Goal: Information Seeking & Learning: Learn about a topic

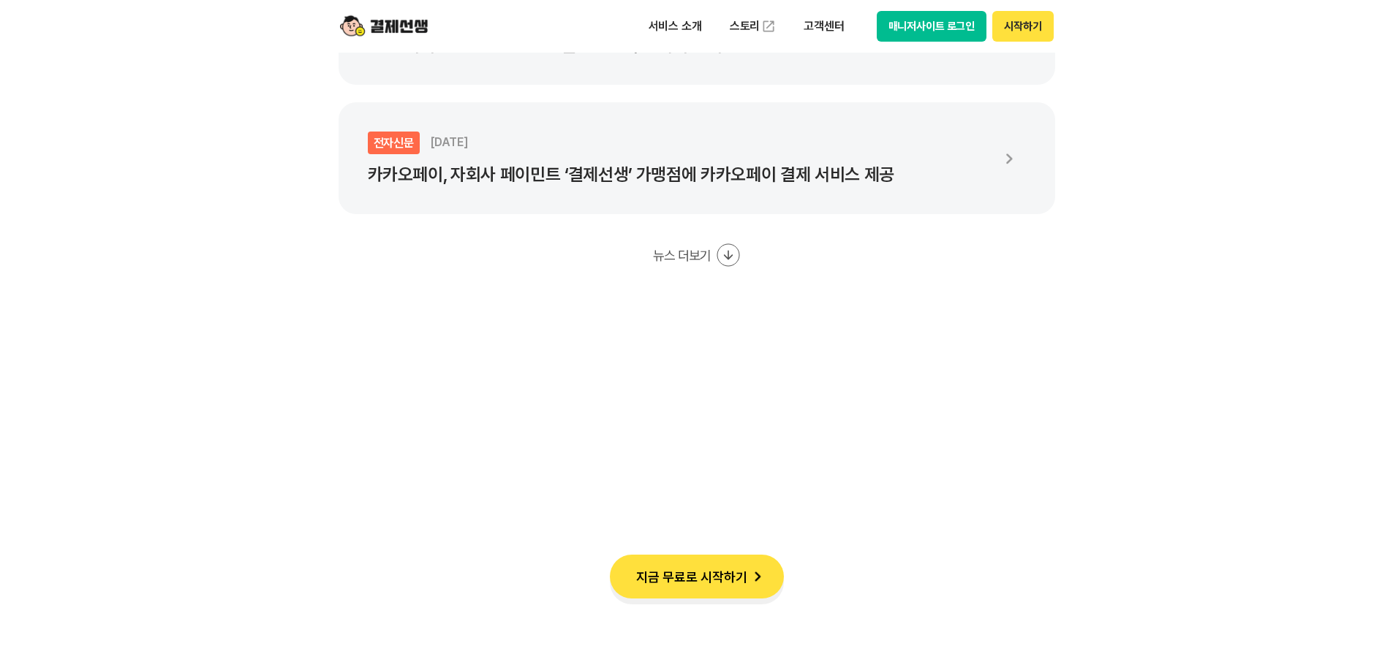
scroll to position [2852, 0]
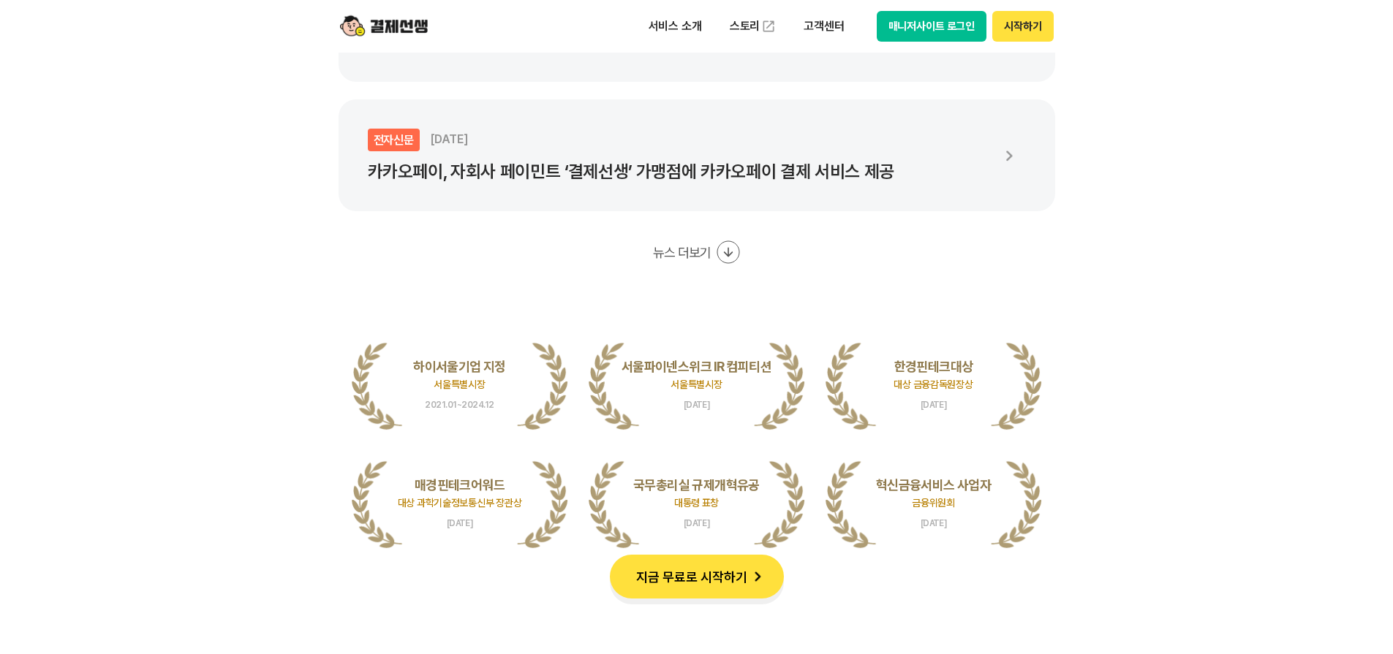
click at [717, 245] on icon at bounding box center [728, 252] width 23 height 23
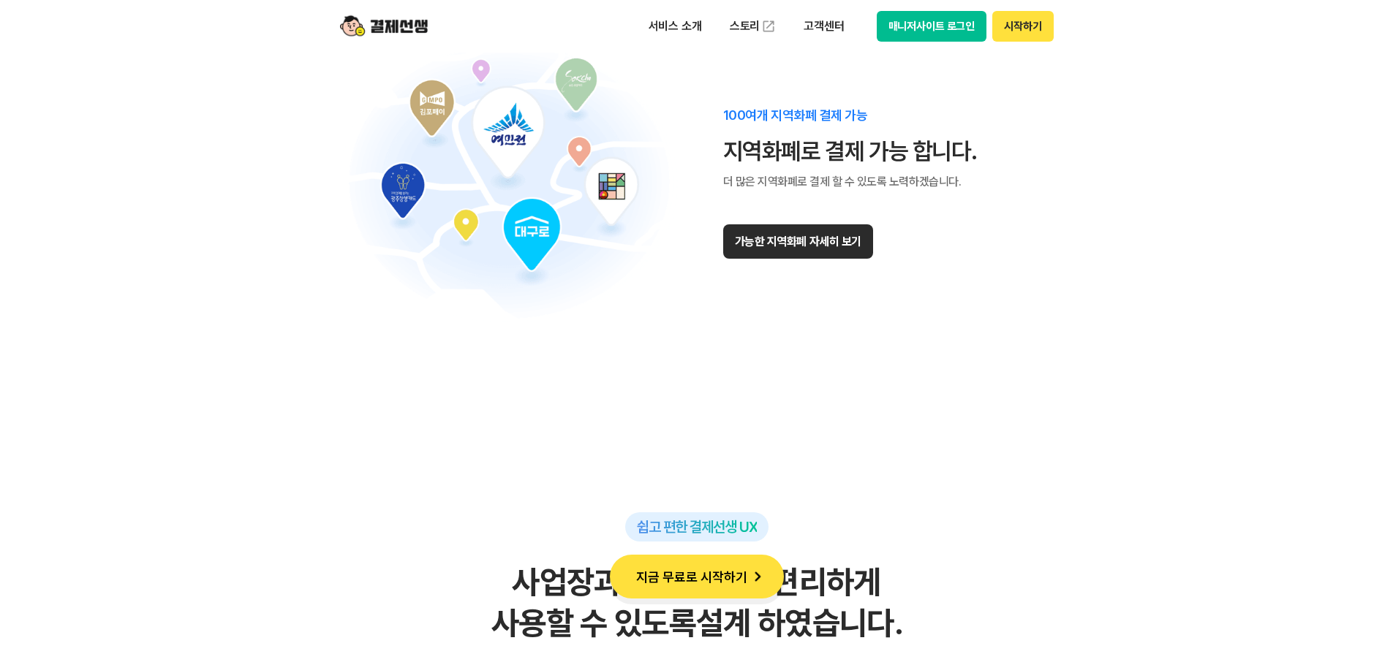
scroll to position [9507, 0]
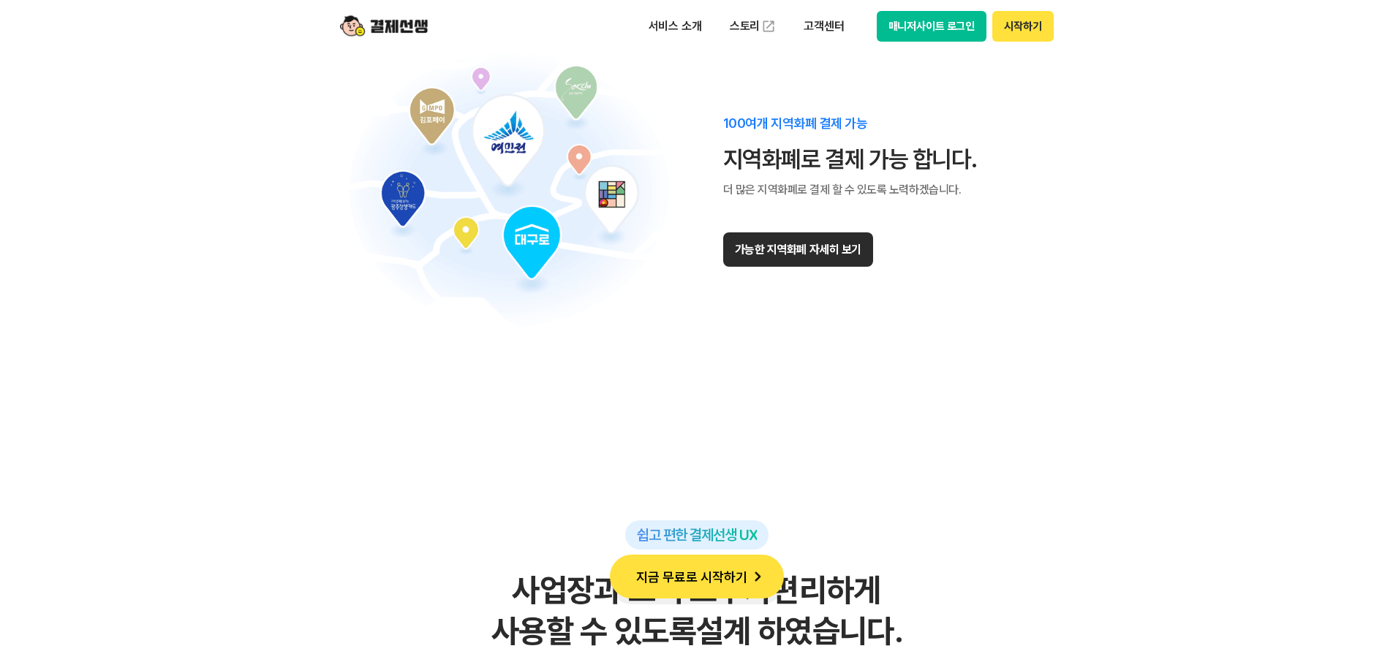
click at [794, 259] on button "가능한 지역화폐 자세히 보기" at bounding box center [798, 250] width 150 height 34
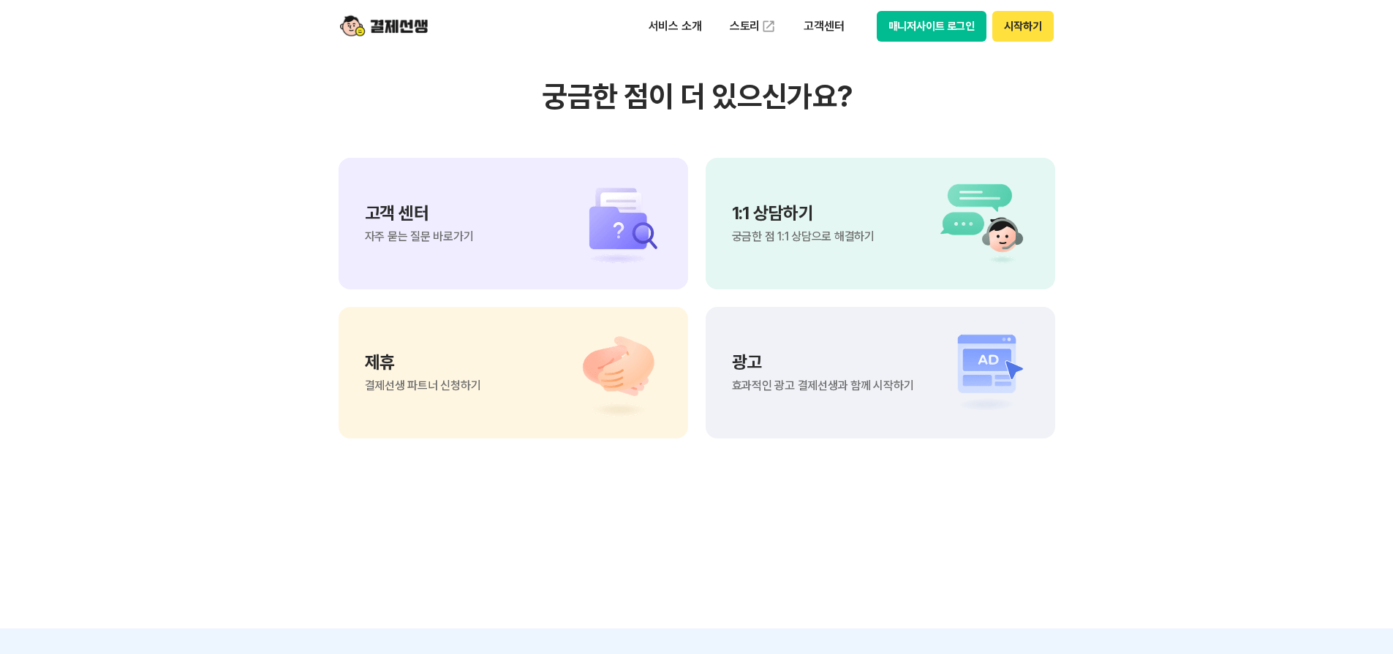
scroll to position [12651, 0]
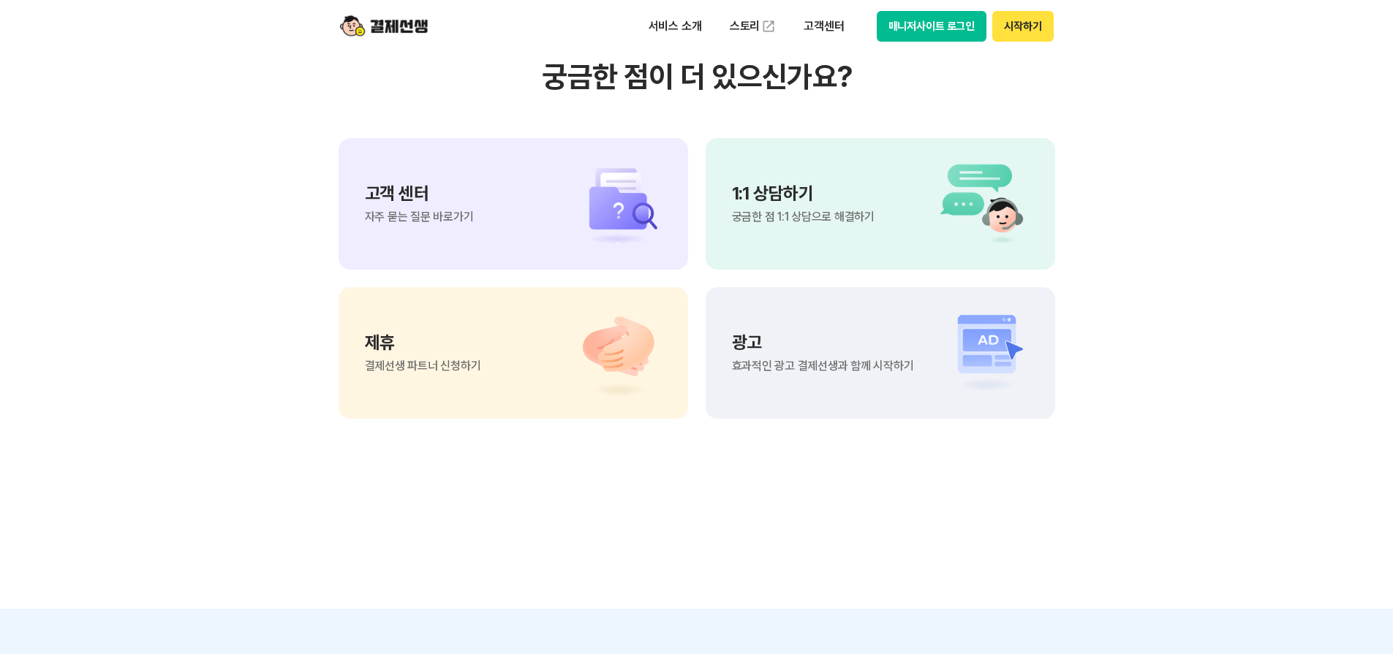
click at [489, 220] on div "고객 센터 자주 묻는 질문 바로가기" at bounding box center [514, 204] width 350 height 132
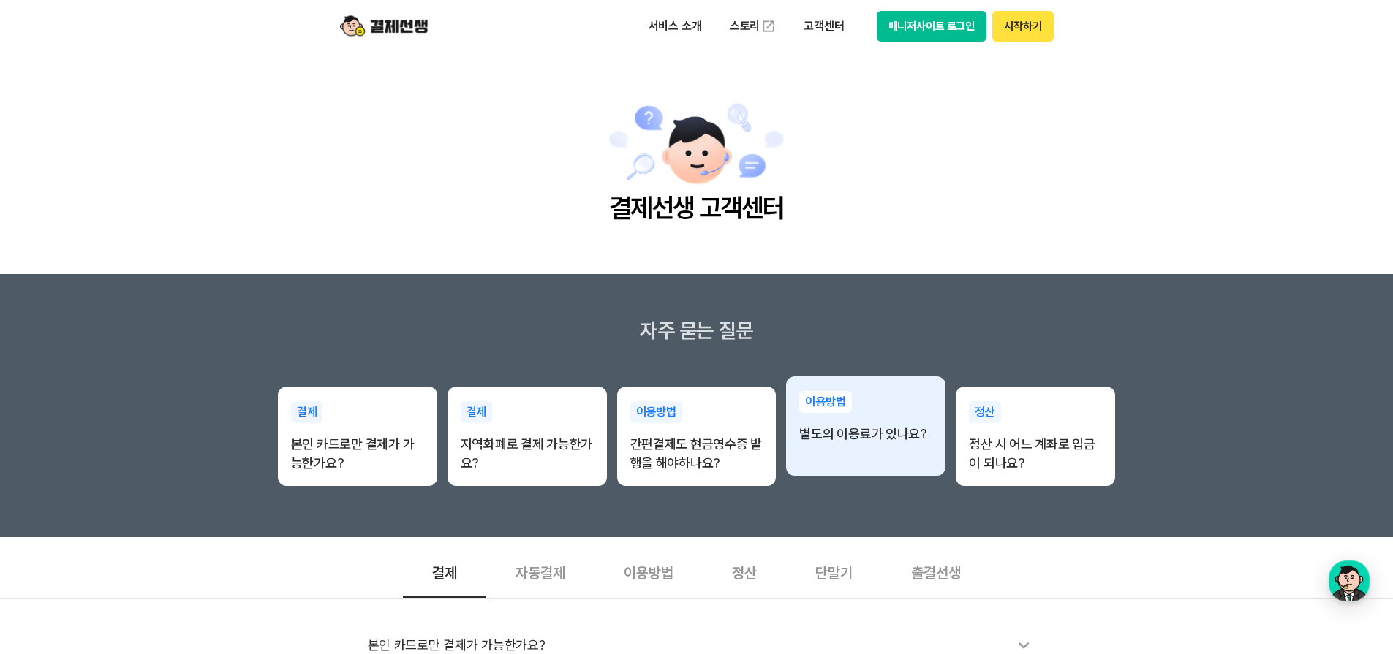
click at [885, 450] on div "이용방법 별도의 이용료가 있나요?" at bounding box center [865, 418] width 159 height 82
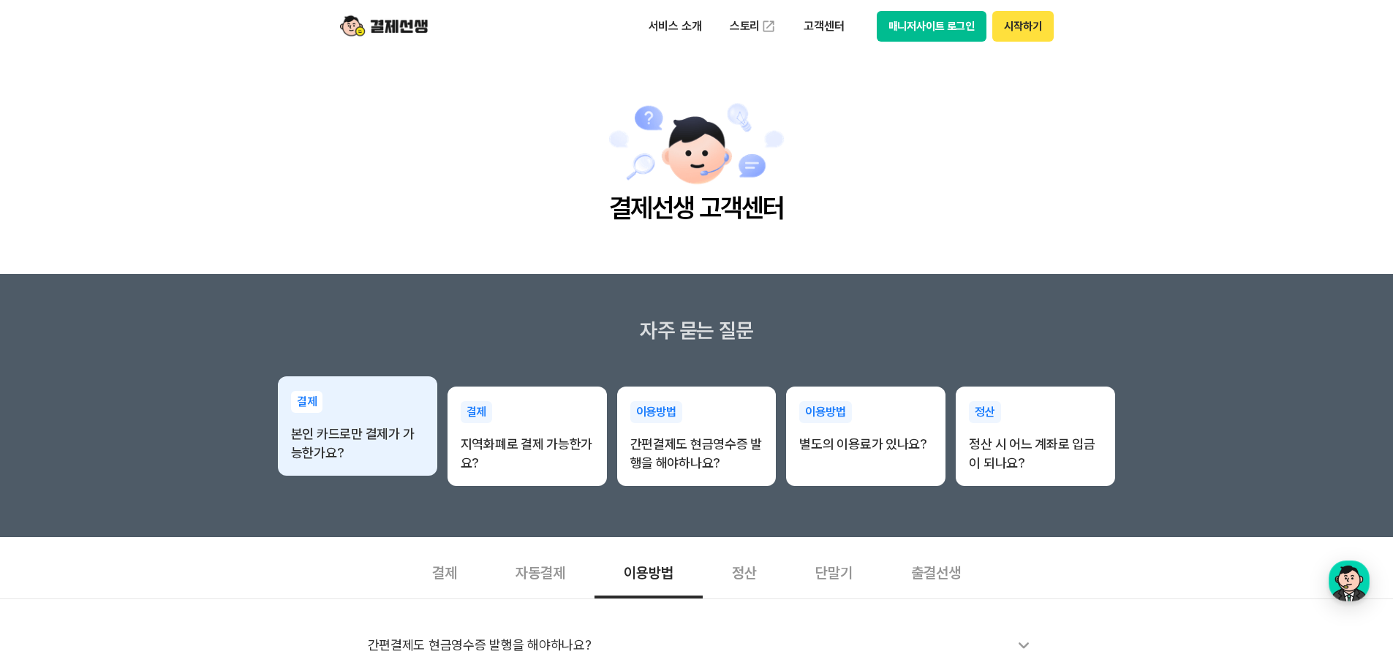
scroll to position [366, 0]
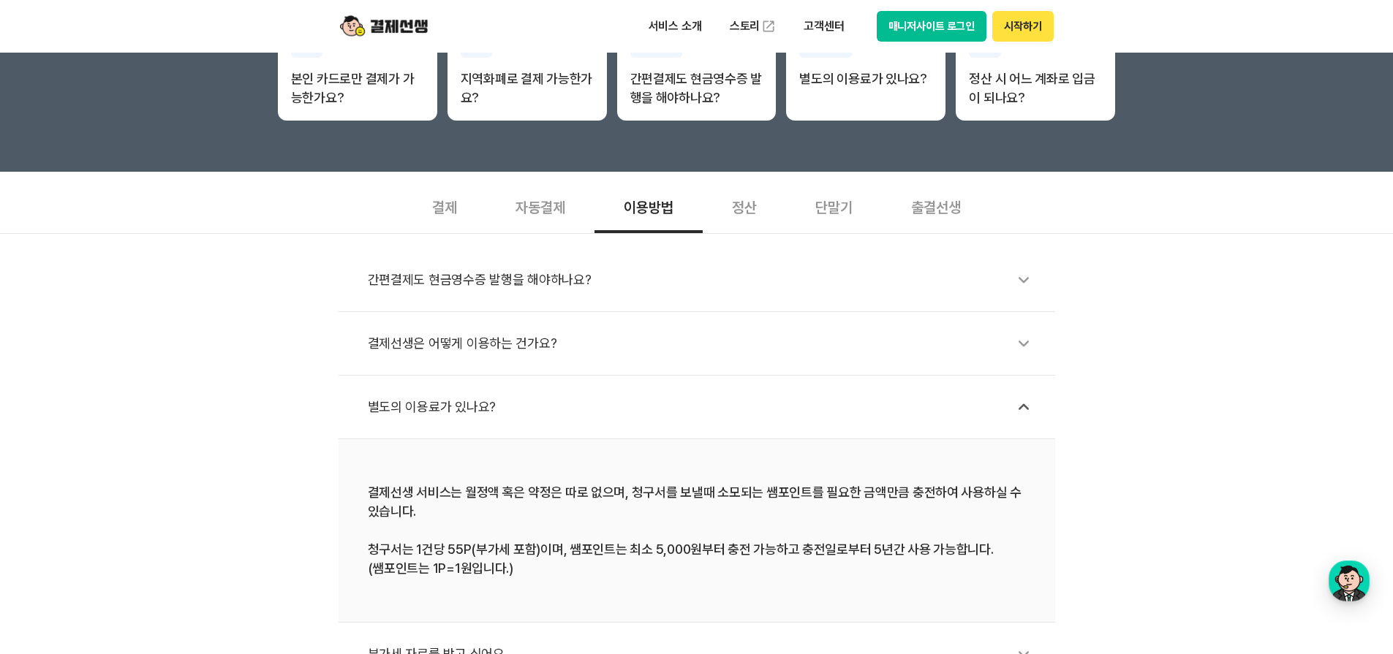
click at [451, 413] on div "별도의 이용료가 있나요?" at bounding box center [704, 408] width 673 height 34
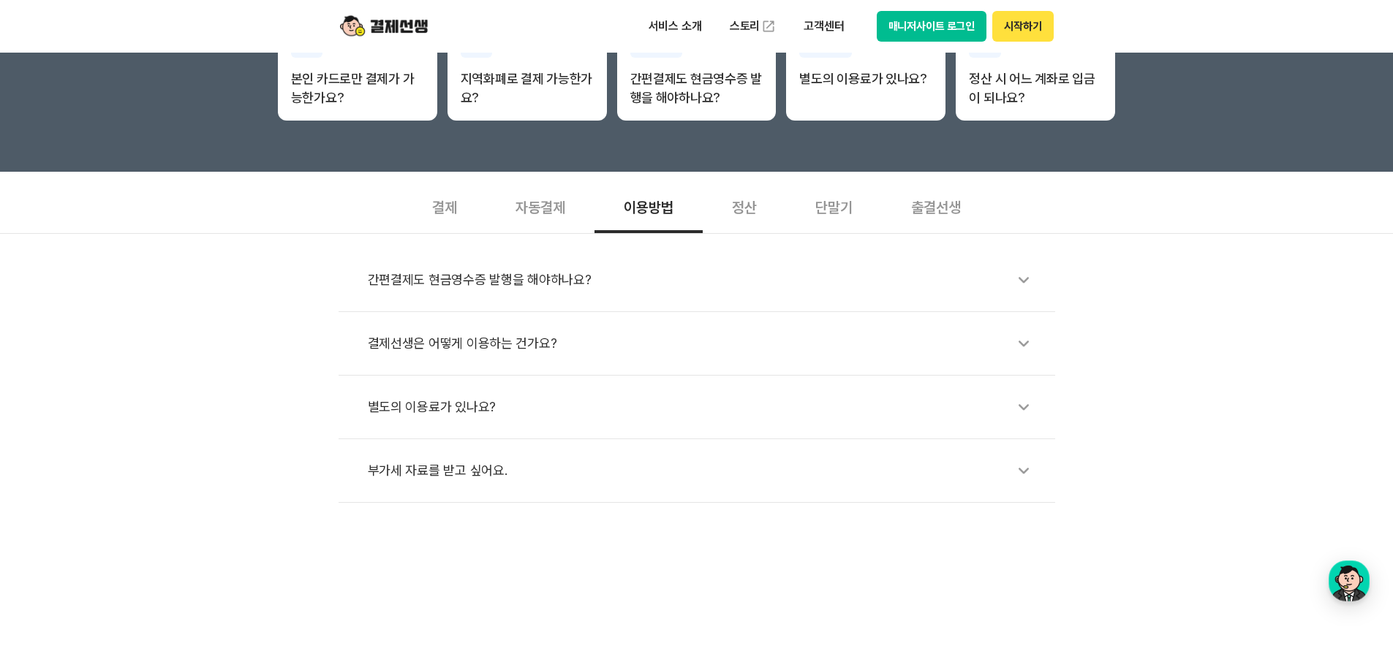
click at [459, 390] on li "별도의 이용료가 있나요?" at bounding box center [697, 408] width 717 height 64
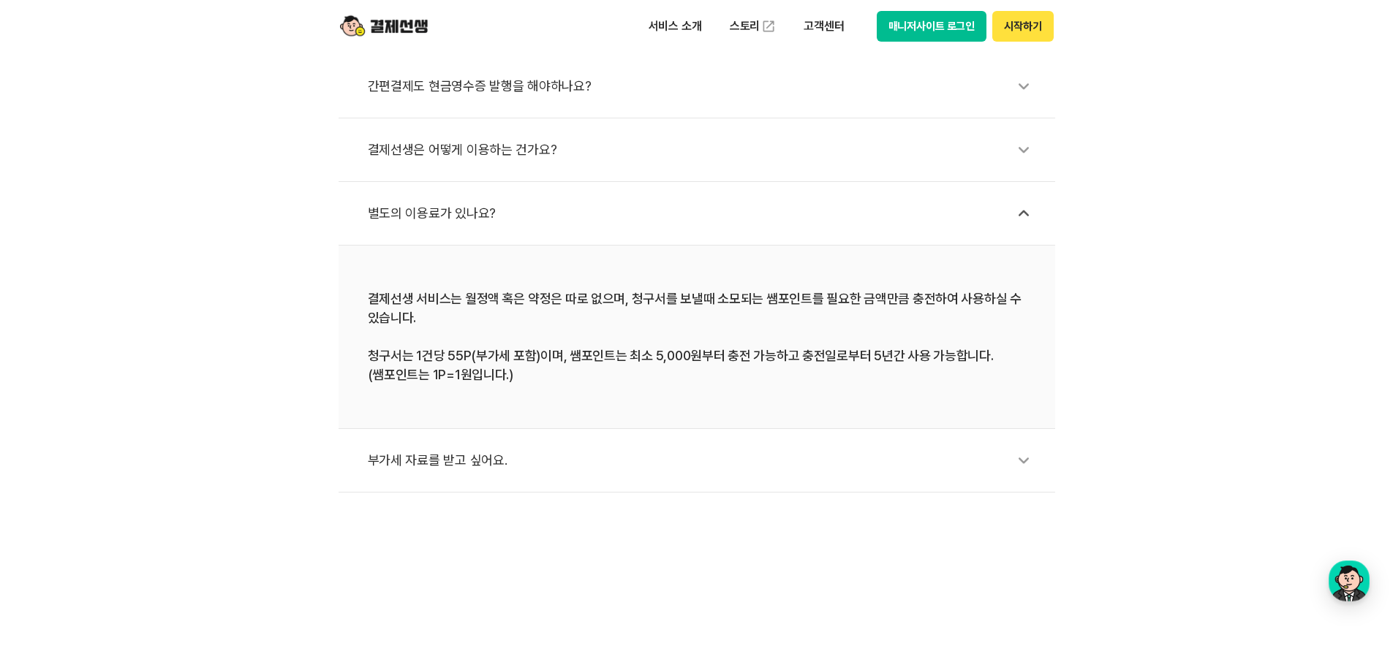
scroll to position [585, 0]
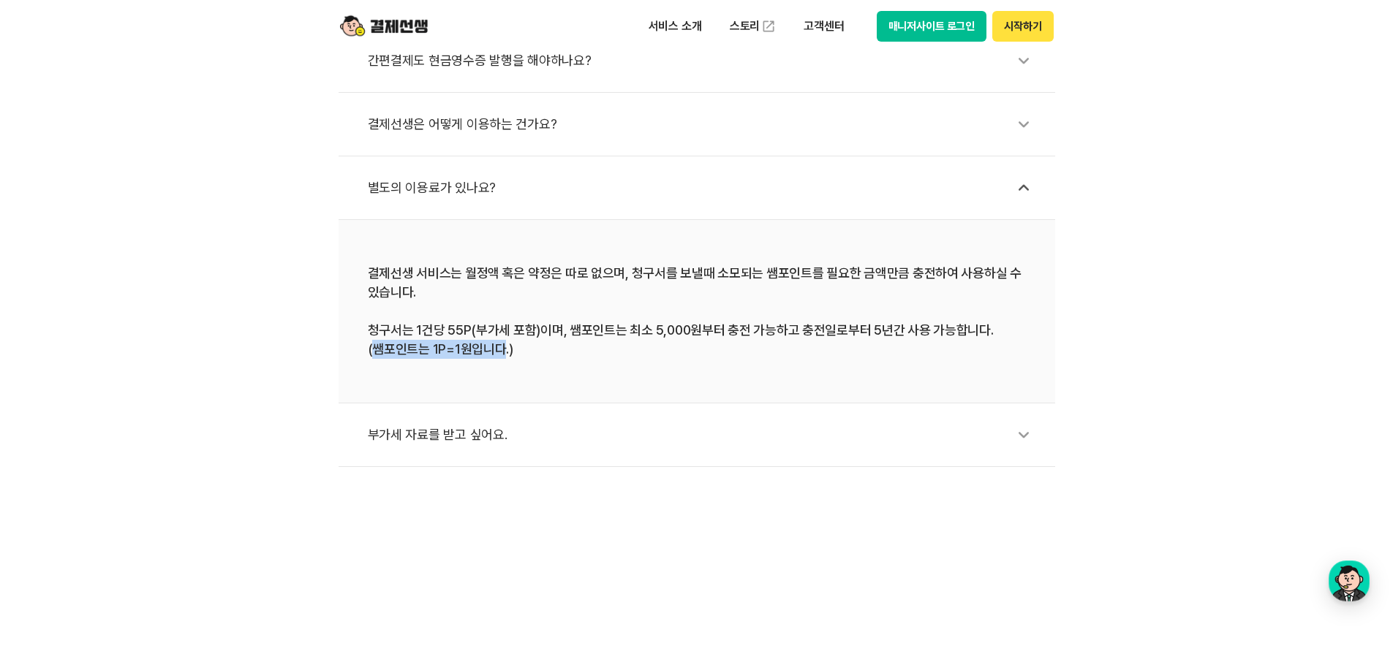
drag, startPoint x: 502, startPoint y: 353, endPoint x: 371, endPoint y: 355, distance: 130.9
click at [371, 355] on div "결제선생 서비스는 월정액 혹은 약정은 따로 없으며, 청구서를 보낼때 소모되는 쌤포인트를 필요한 금액만큼 충전하여 사용하실 수 있습니다. 청구서…" at bounding box center [697, 311] width 658 height 95
click at [279, 373] on div "간편결제도 현금영수증 발행을 해야하나요? 결제선생은 어떻게 이용하는 건가요? 별도의 이용료가 있나요? 결제선생 서비스는 월정액 혹은 약정은 따…" at bounding box center [696, 240] width 1393 height 453
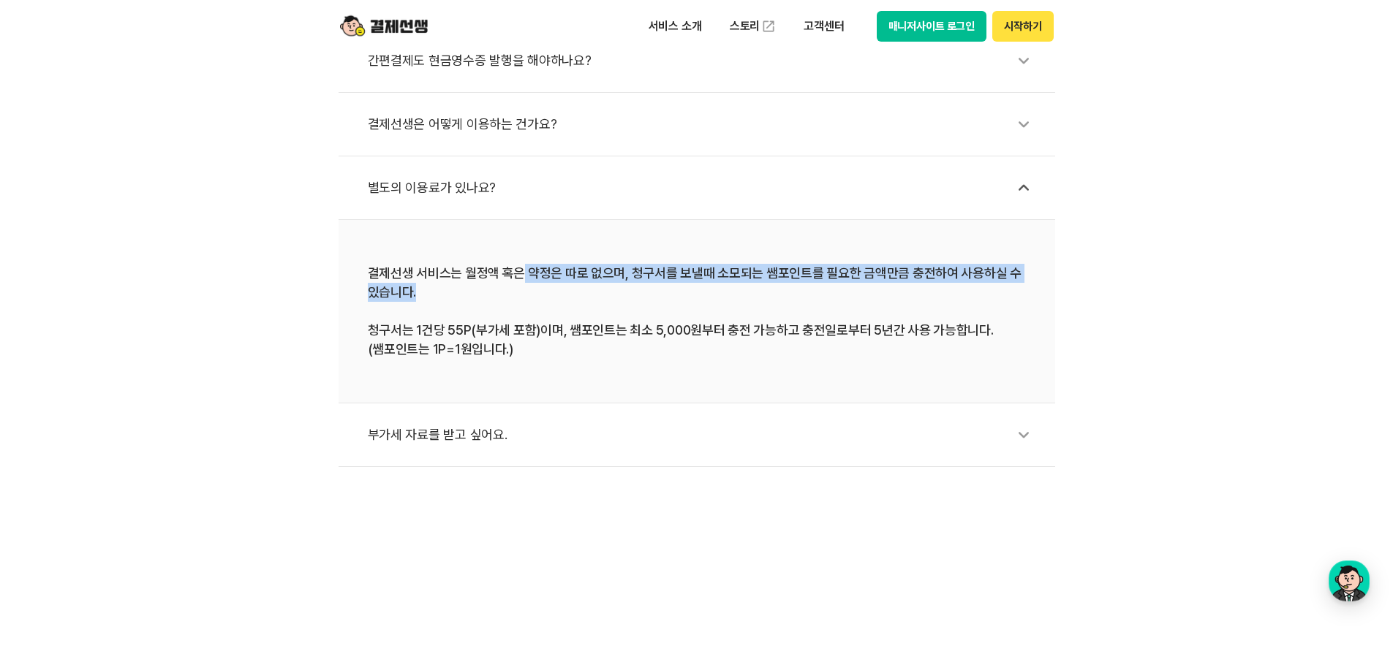
drag, startPoint x: 672, startPoint y: 268, endPoint x: 977, endPoint y: 291, distance: 305.8
click at [977, 291] on div "결제선생 서비스는 월정액 혹은 약정은 따로 없으며, 청구서를 보낼때 소모되는 쌤포인트를 필요한 금액만큼 충전하여 사용하실 수 있습니다. 청구서…" at bounding box center [697, 311] width 658 height 95
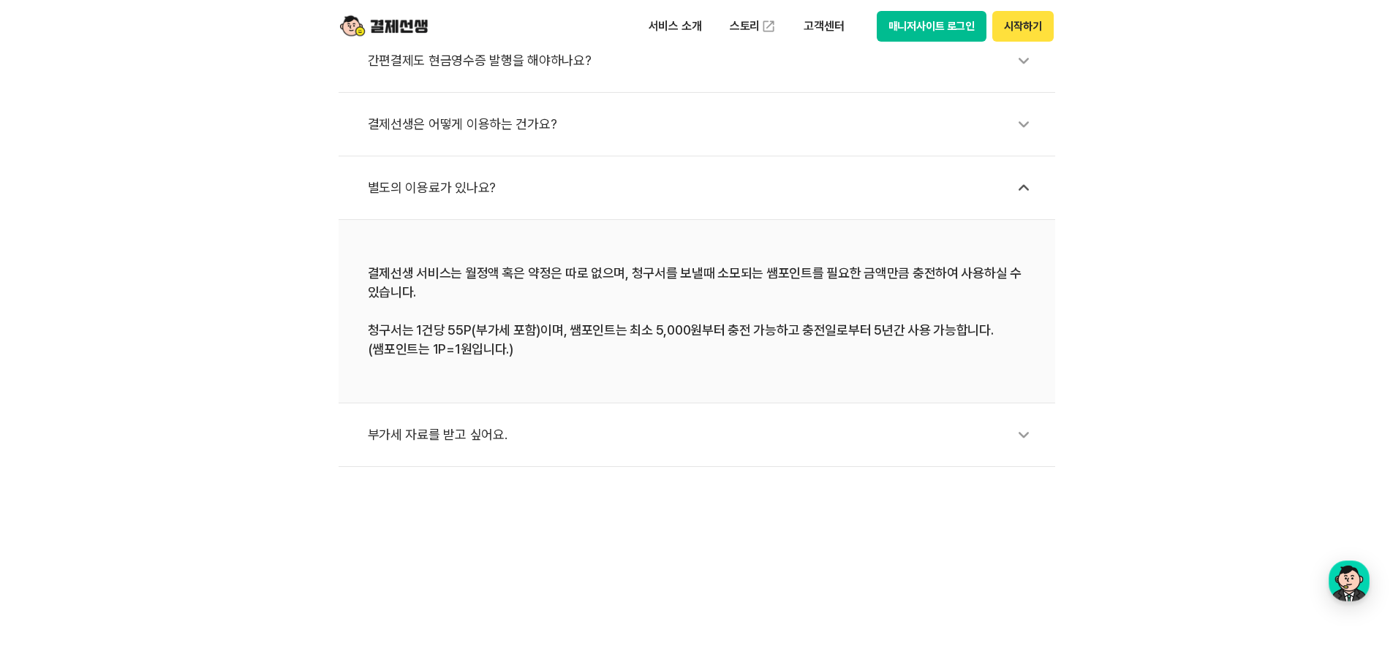
click at [456, 342] on div "결제선생 서비스는 월정액 혹은 약정은 따로 없으며, 청구서를 보낼때 소모되는 쌤포인트를 필요한 금액만큼 충전하여 사용하실 수 있습니다. 청구서…" at bounding box center [697, 311] width 658 height 95
click at [265, 430] on div "간편결제도 현금영수증 발행을 해야하나요? 결제선생은 어떻게 이용하는 건가요? 별도의 이용료가 있나요? 결제선생 서비스는 월정액 혹은 약정은 따…" at bounding box center [696, 240] width 1393 height 453
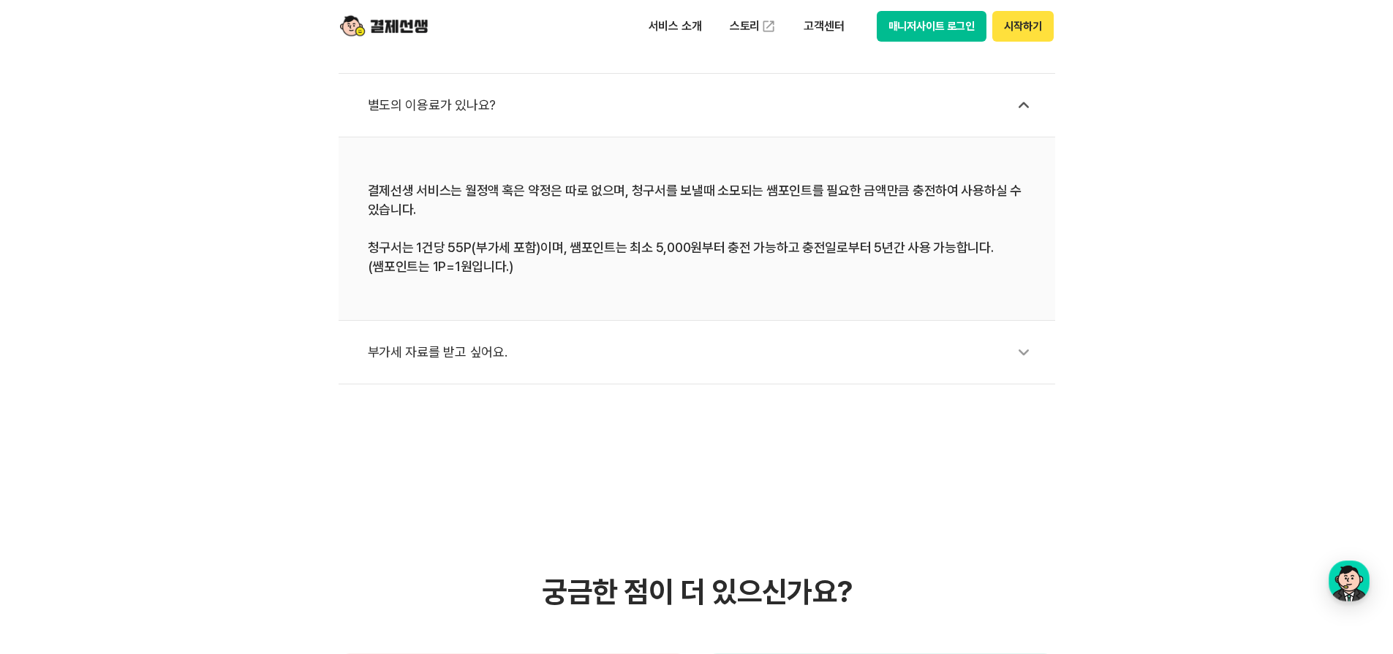
scroll to position [878, 0]
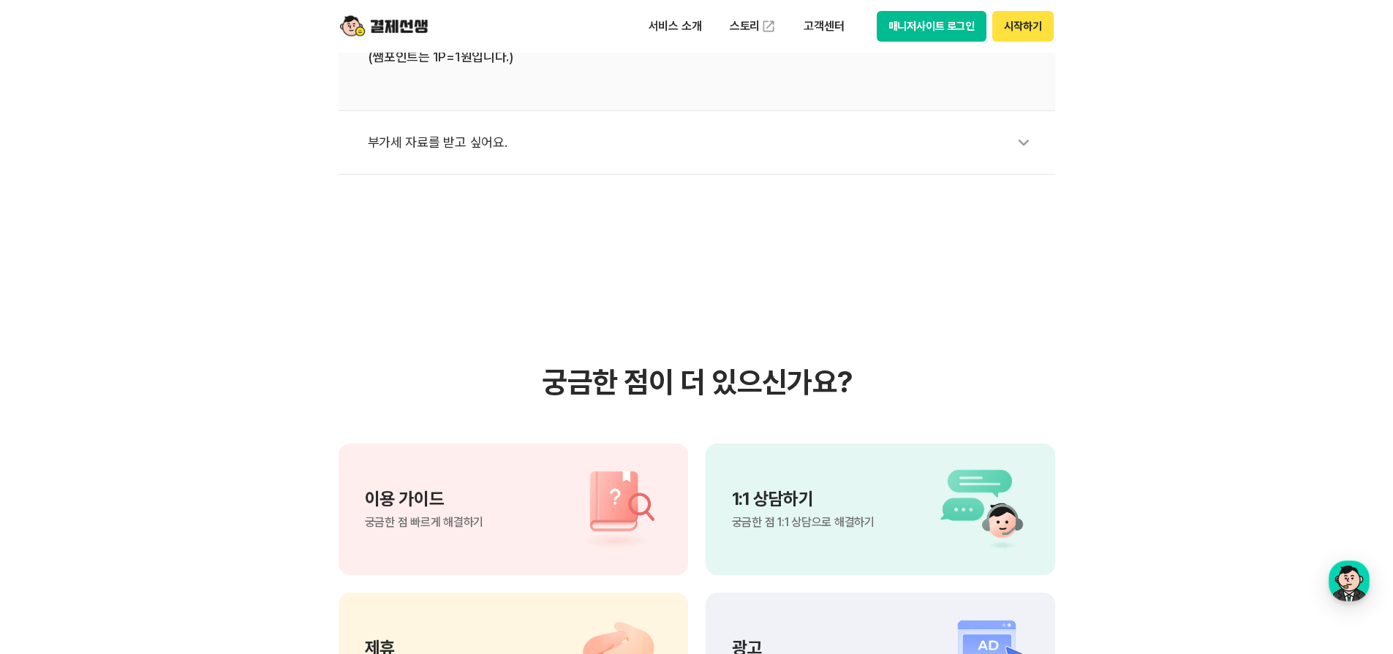
click at [517, 144] on div "부가세 자료를 받고 싶어요." at bounding box center [704, 143] width 673 height 34
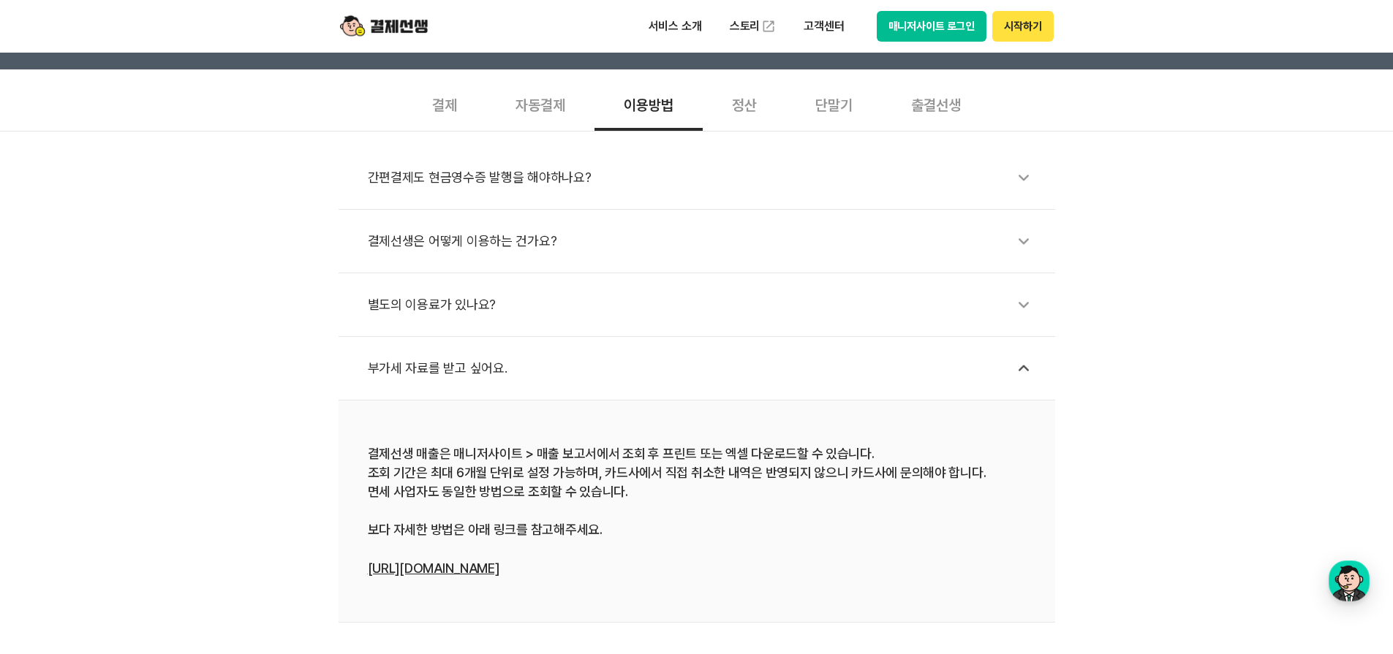
scroll to position [439, 0]
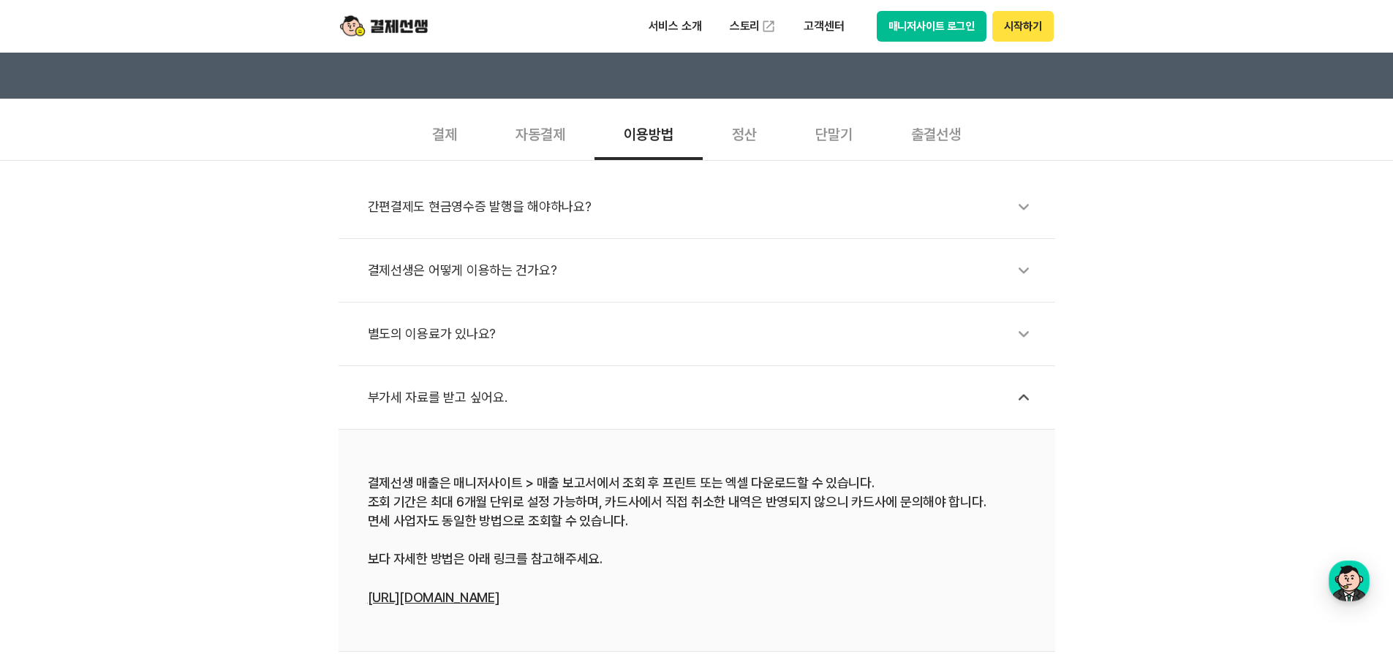
click at [543, 208] on div "간편결제도 현금영수증 발행을 해야하나요?" at bounding box center [704, 207] width 673 height 34
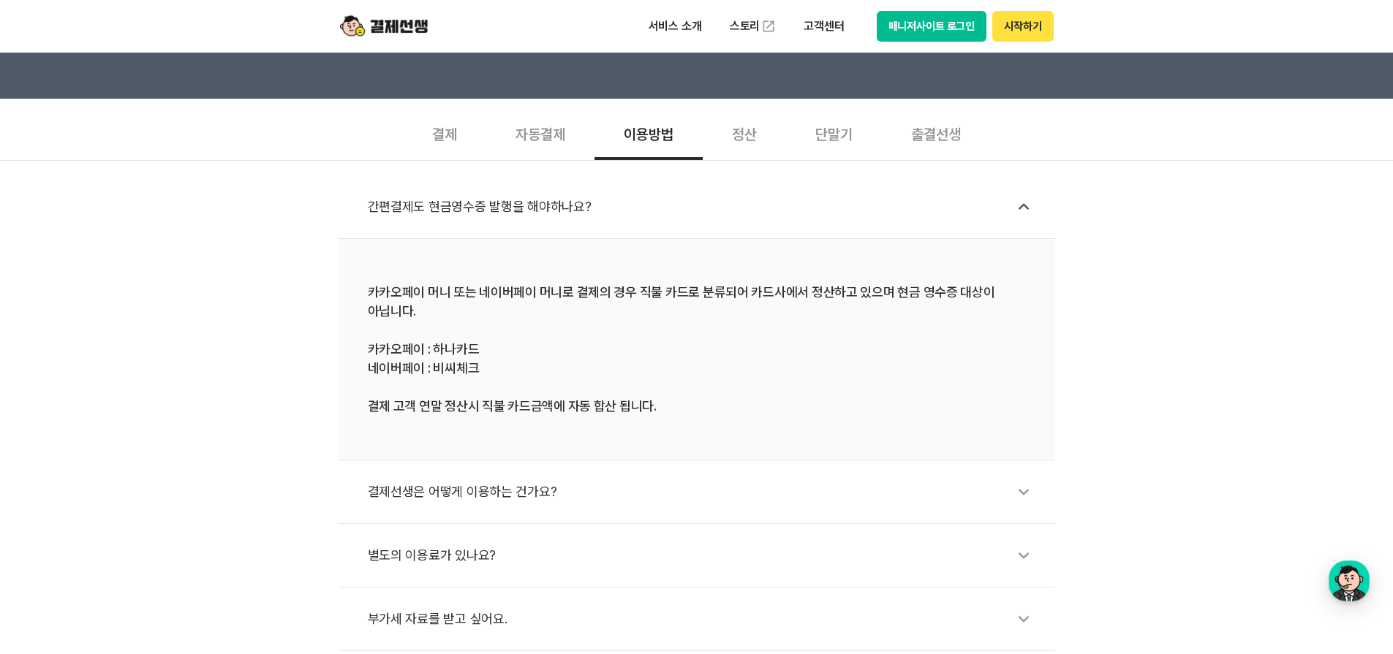
click at [752, 136] on div "정산" at bounding box center [744, 133] width 83 height 54
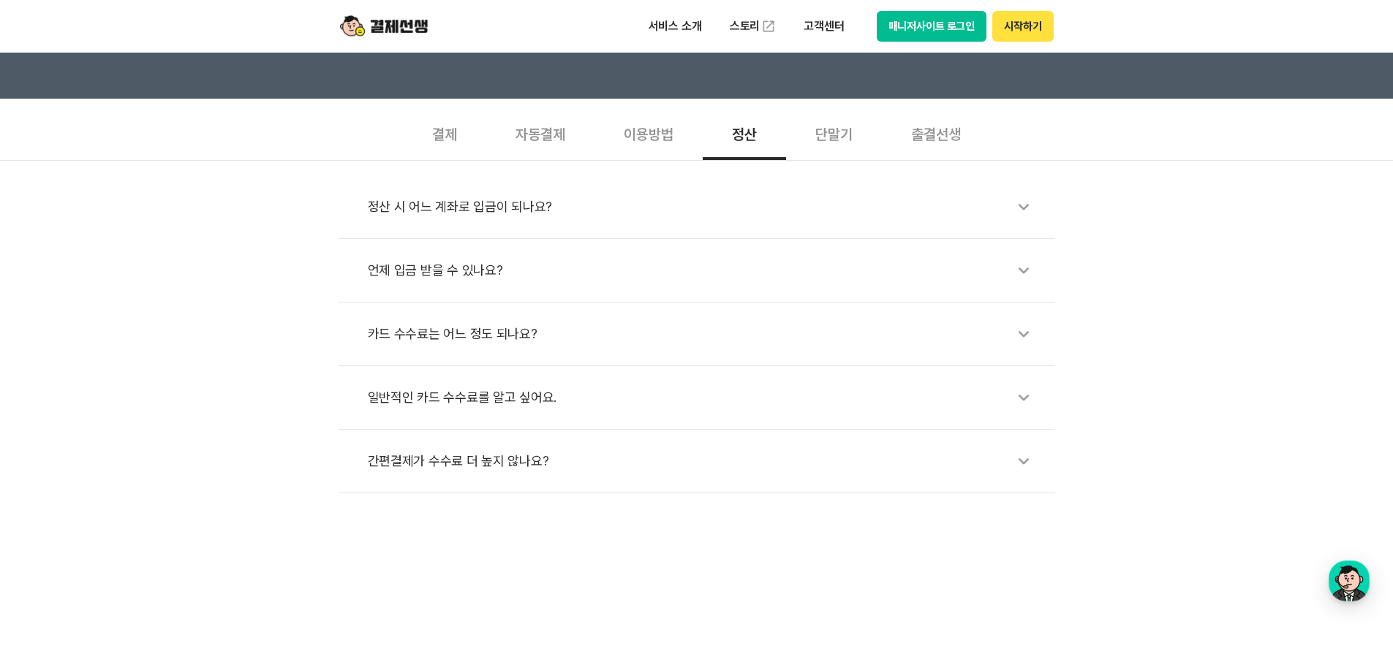
click at [486, 272] on div "언제 입금 받을 수 있나요?" at bounding box center [704, 271] width 673 height 34
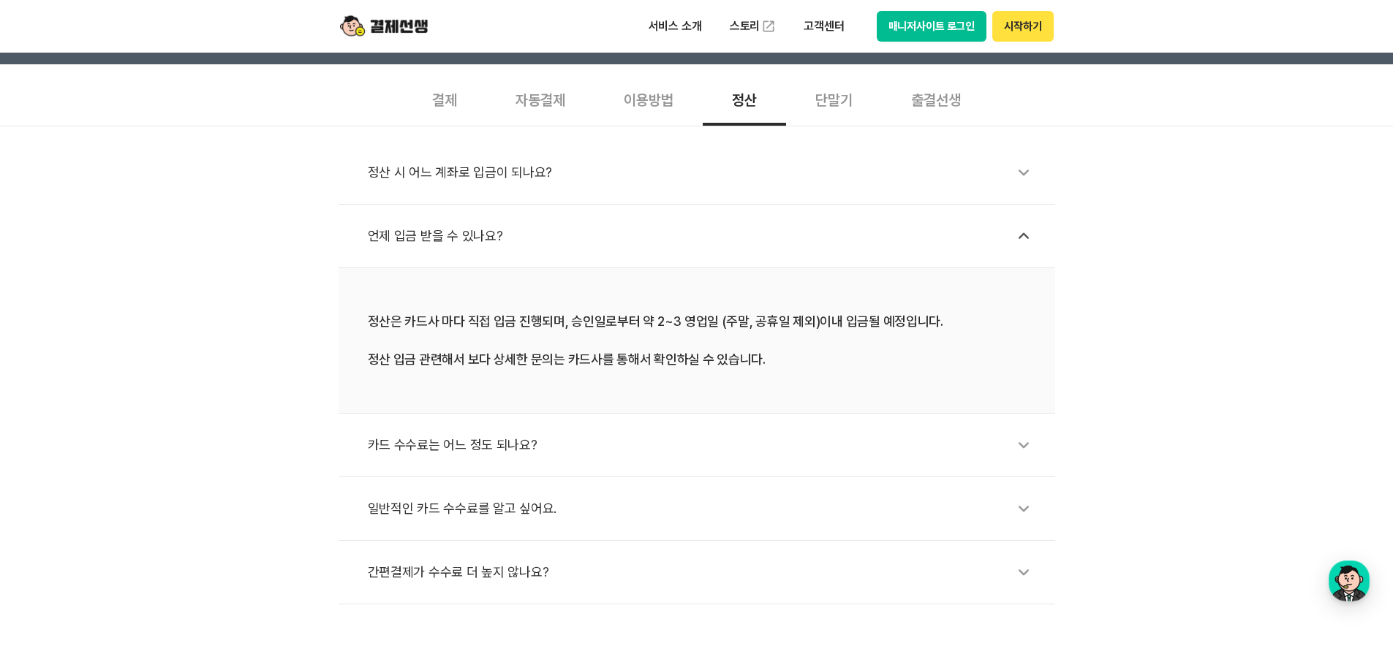
scroll to position [512, 0]
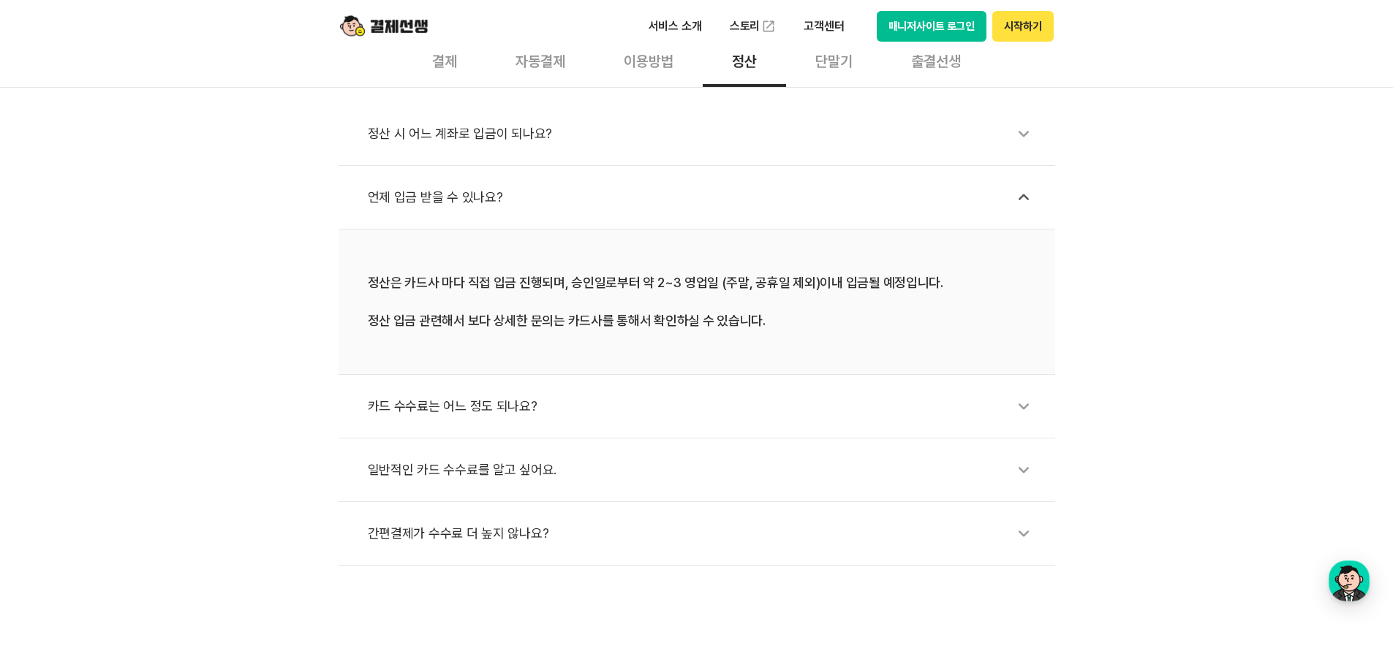
click at [444, 396] on div "카드 수수료는 어느 정도 되나요?" at bounding box center [704, 407] width 673 height 34
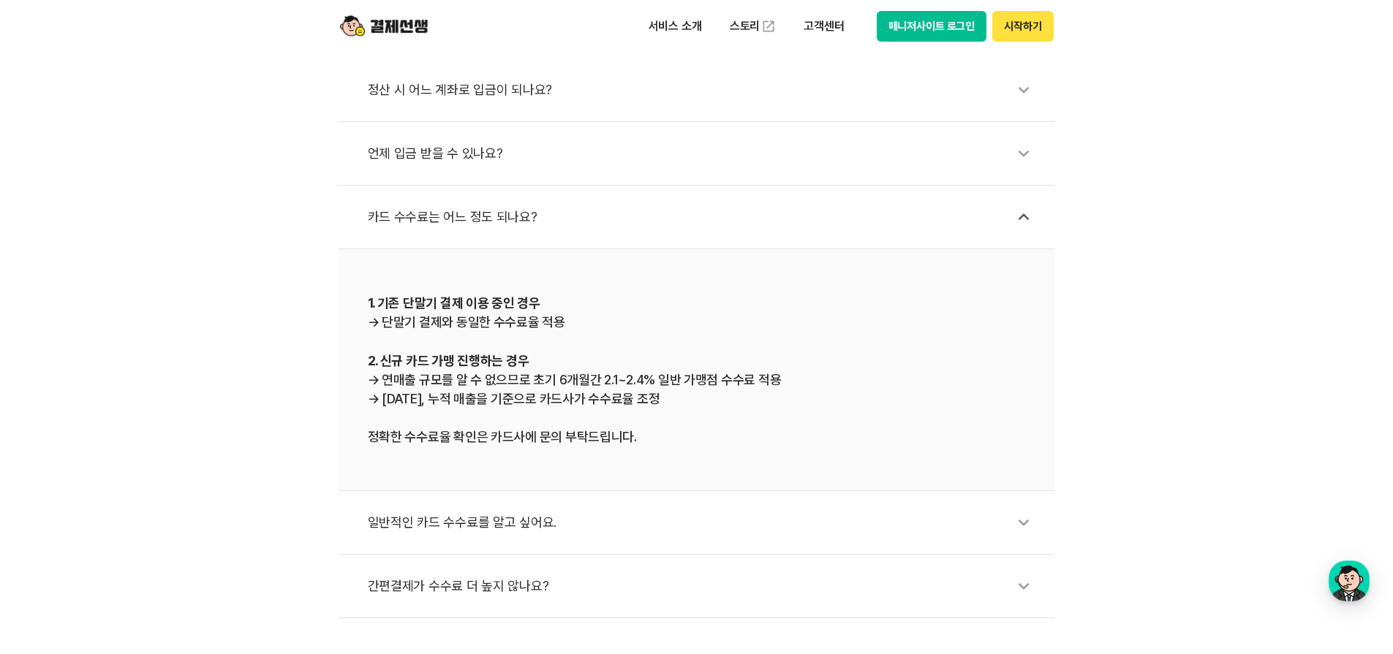
scroll to position [585, 0]
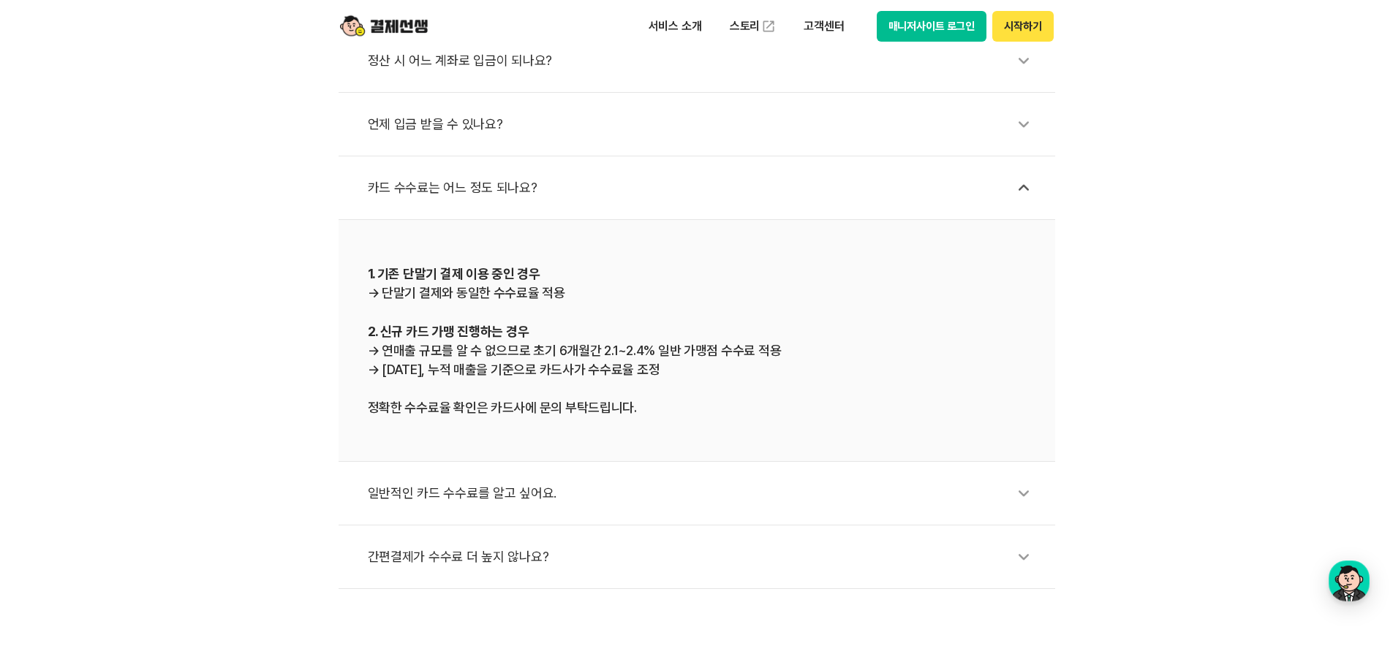
click at [537, 499] on div "일반적인 카드 수수료를 알고 싶어요." at bounding box center [704, 494] width 673 height 34
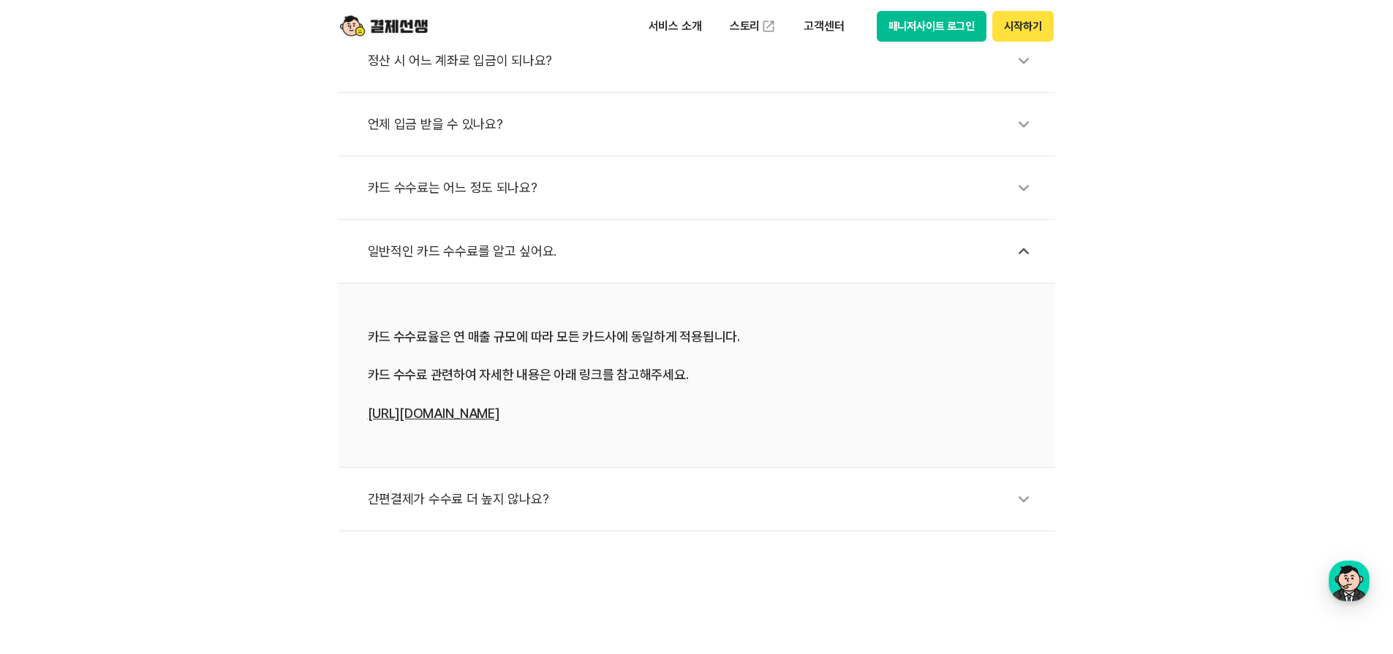
click at [398, 418] on link "https://bit.ly/4h9rI8c" at bounding box center [434, 413] width 132 height 15
click at [464, 504] on div "간편결제가 수수료 더 높지 않나요?" at bounding box center [704, 500] width 673 height 34
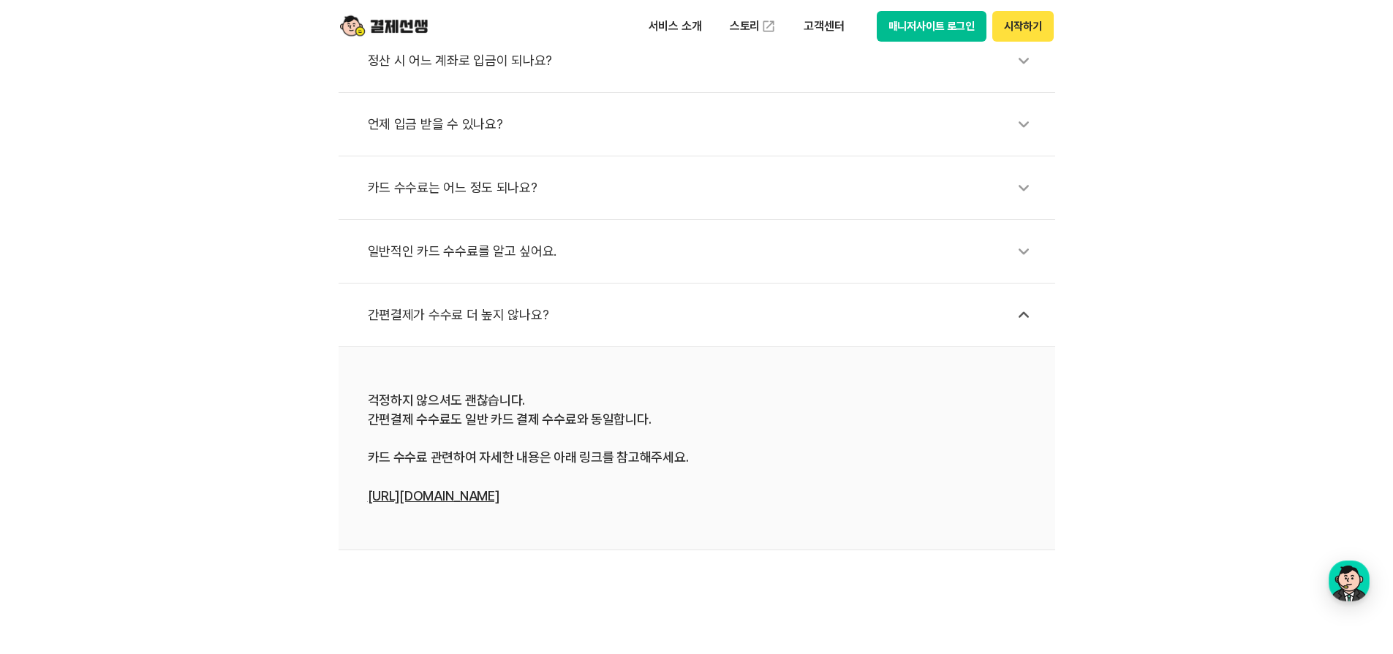
click at [453, 192] on div "카드 수수료는 어느 정도 되나요?" at bounding box center [704, 188] width 673 height 34
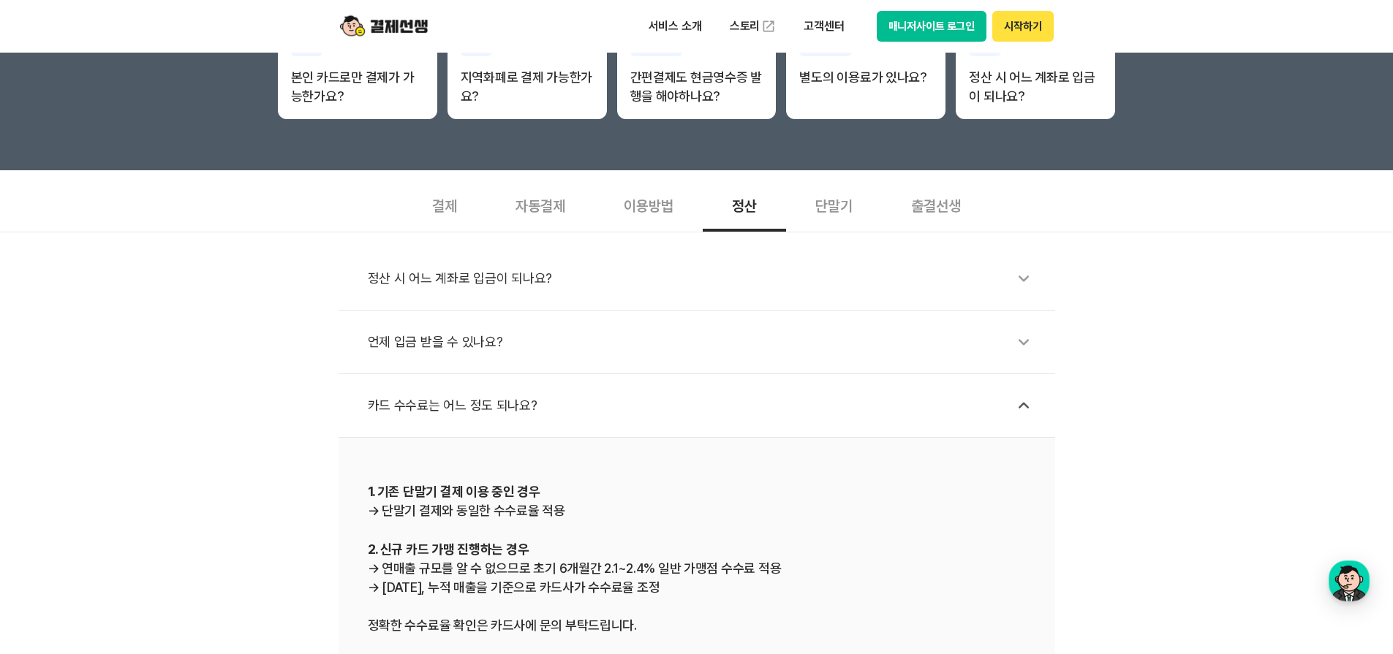
scroll to position [366, 0]
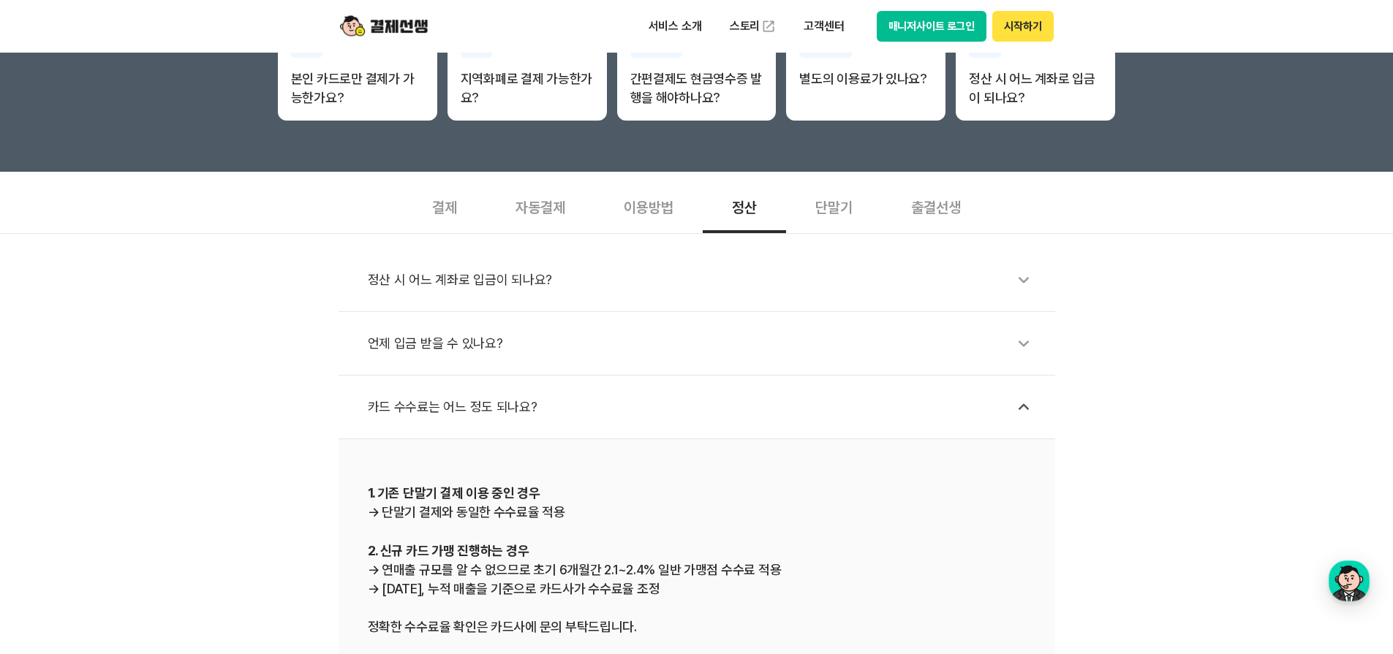
click at [840, 214] on div "단말기" at bounding box center [834, 206] width 96 height 54
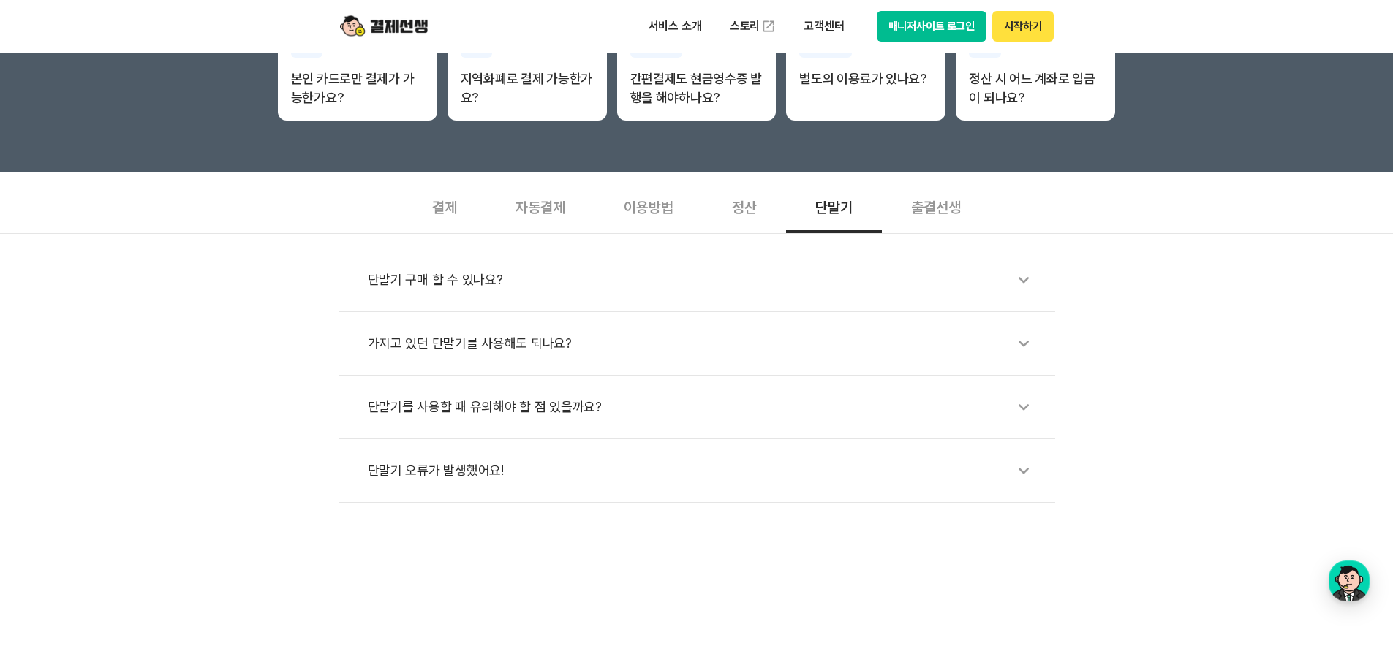
click at [944, 208] on div "출결선생" at bounding box center [936, 206] width 108 height 54
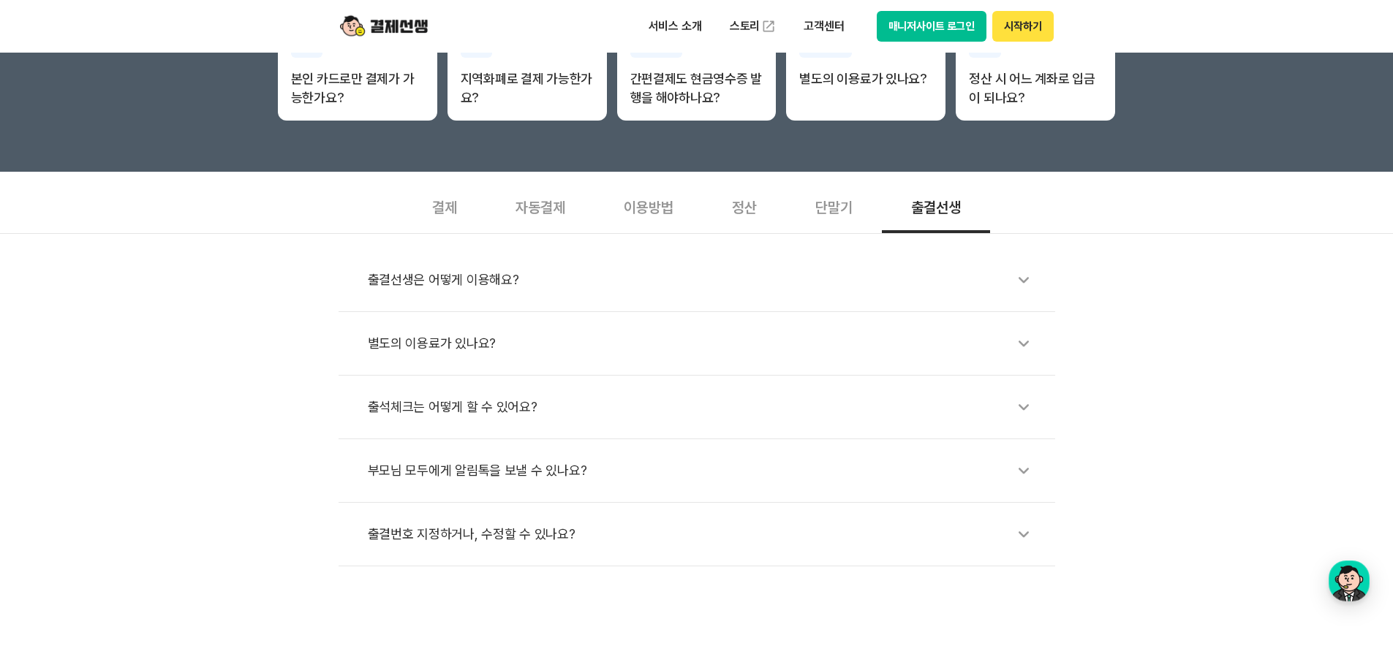
click at [458, 350] on div "별도의 이용료가 있나요?" at bounding box center [704, 344] width 673 height 34
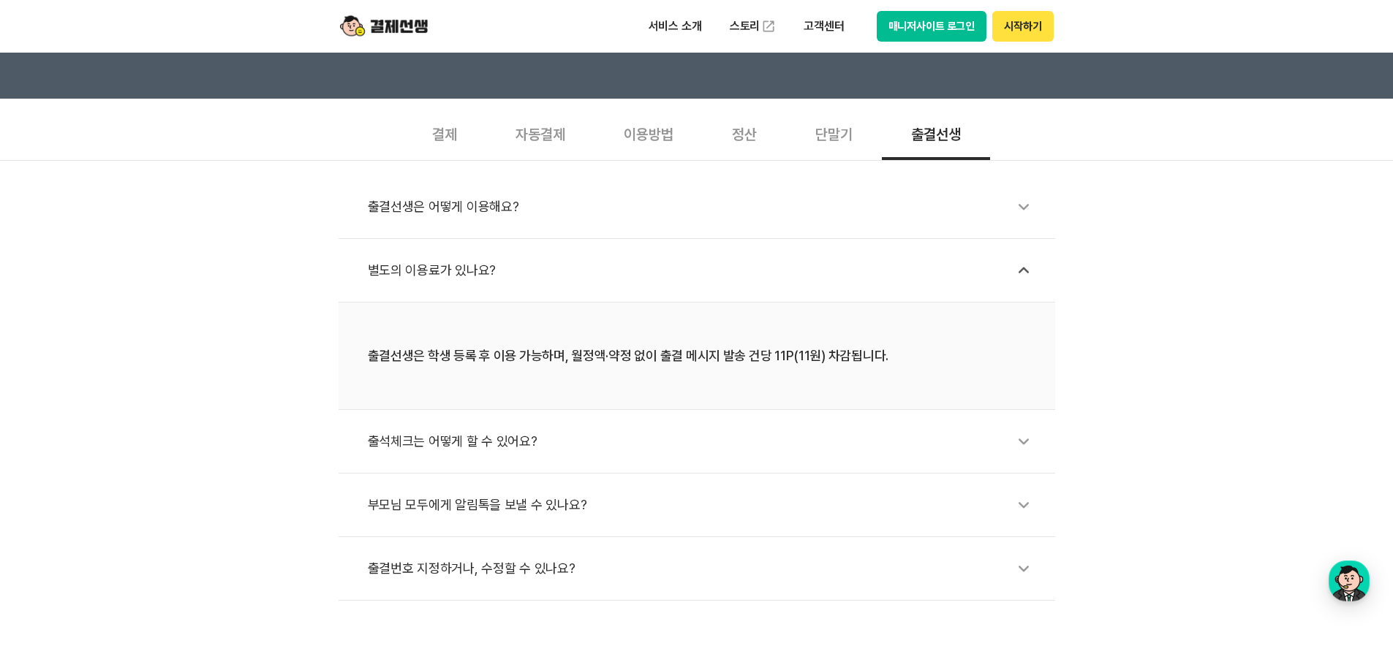
scroll to position [512, 0]
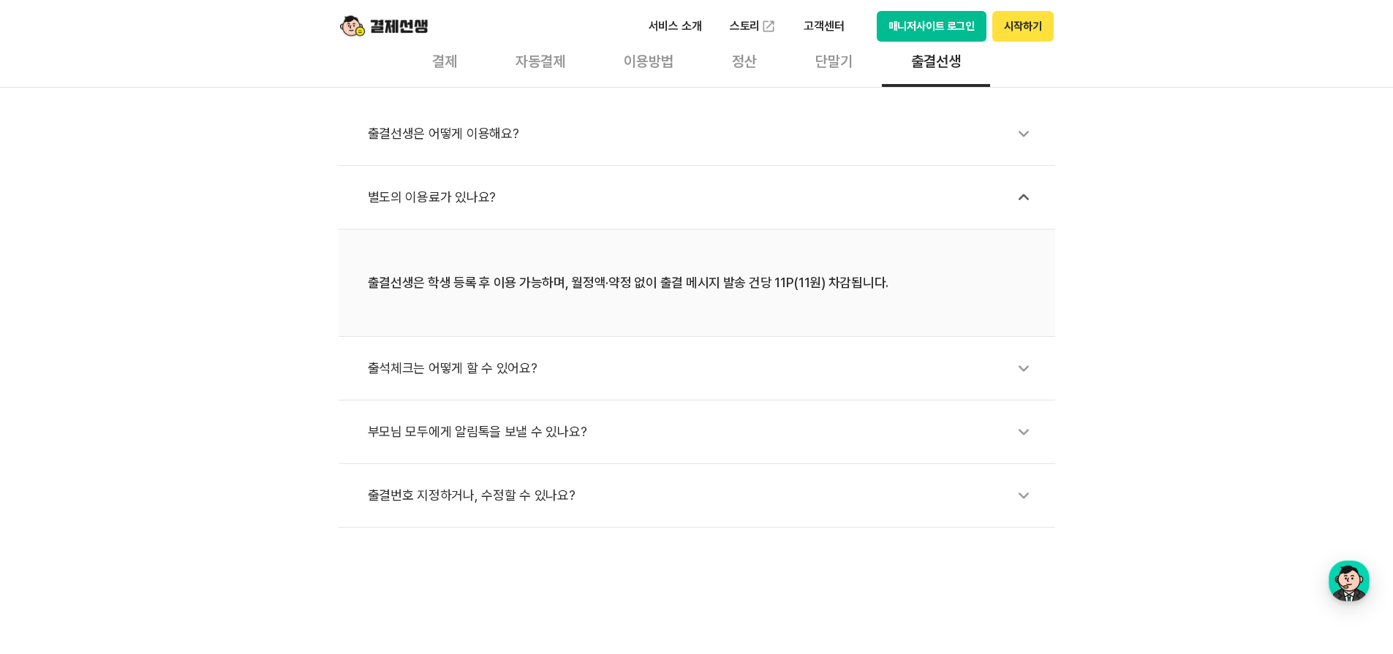
click at [469, 134] on div "출결선생은 어떻게 이용해요?" at bounding box center [704, 134] width 673 height 34
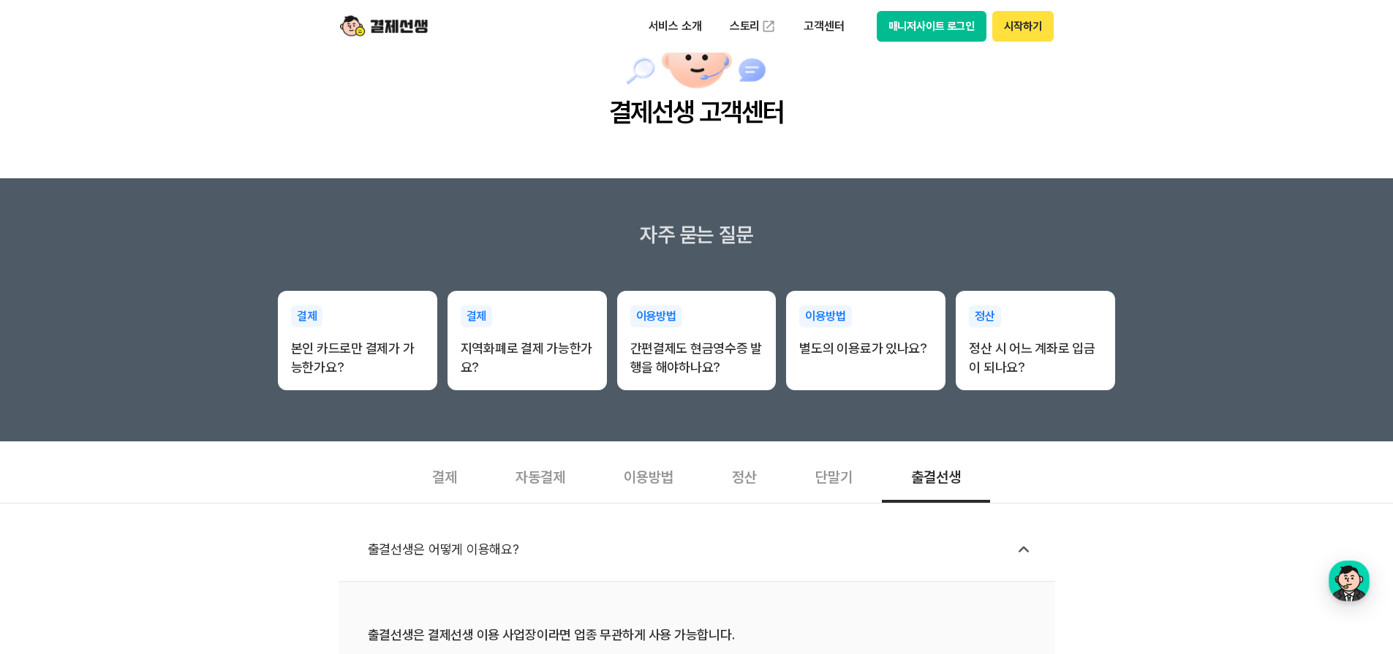
scroll to position [0, 0]
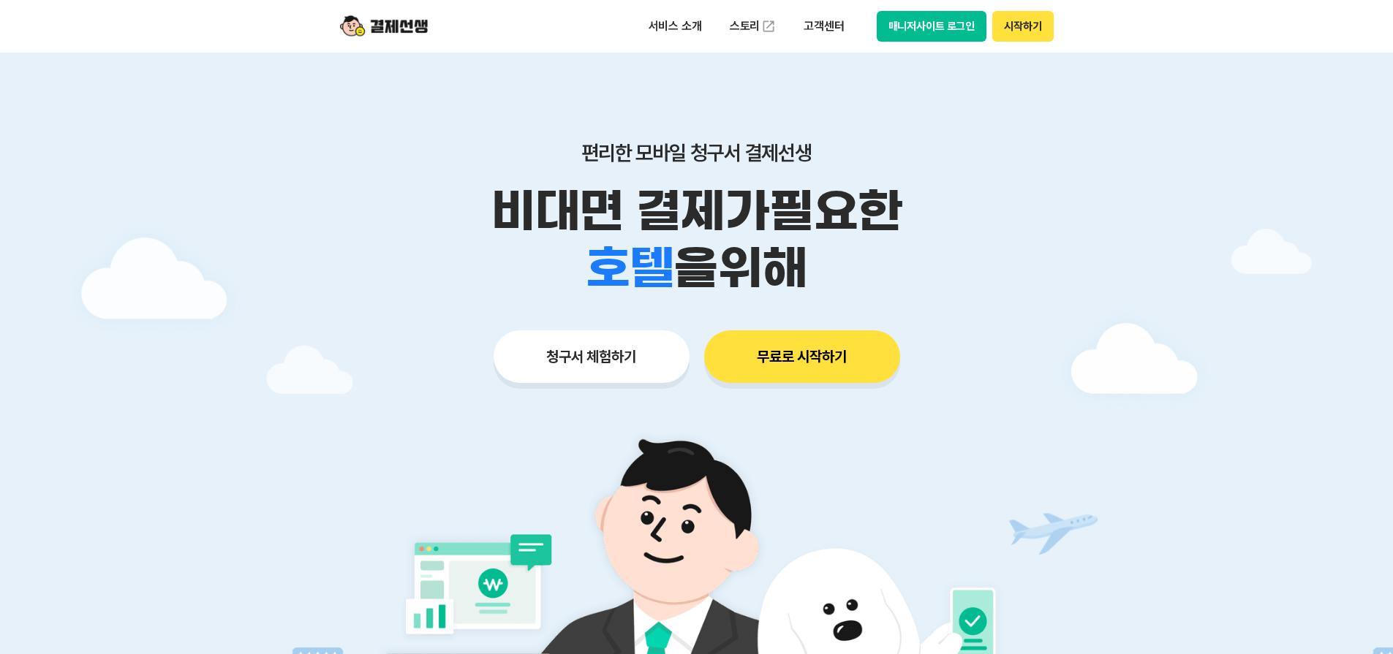
click at [654, 358] on button "청구서 체험하기" at bounding box center [592, 357] width 196 height 53
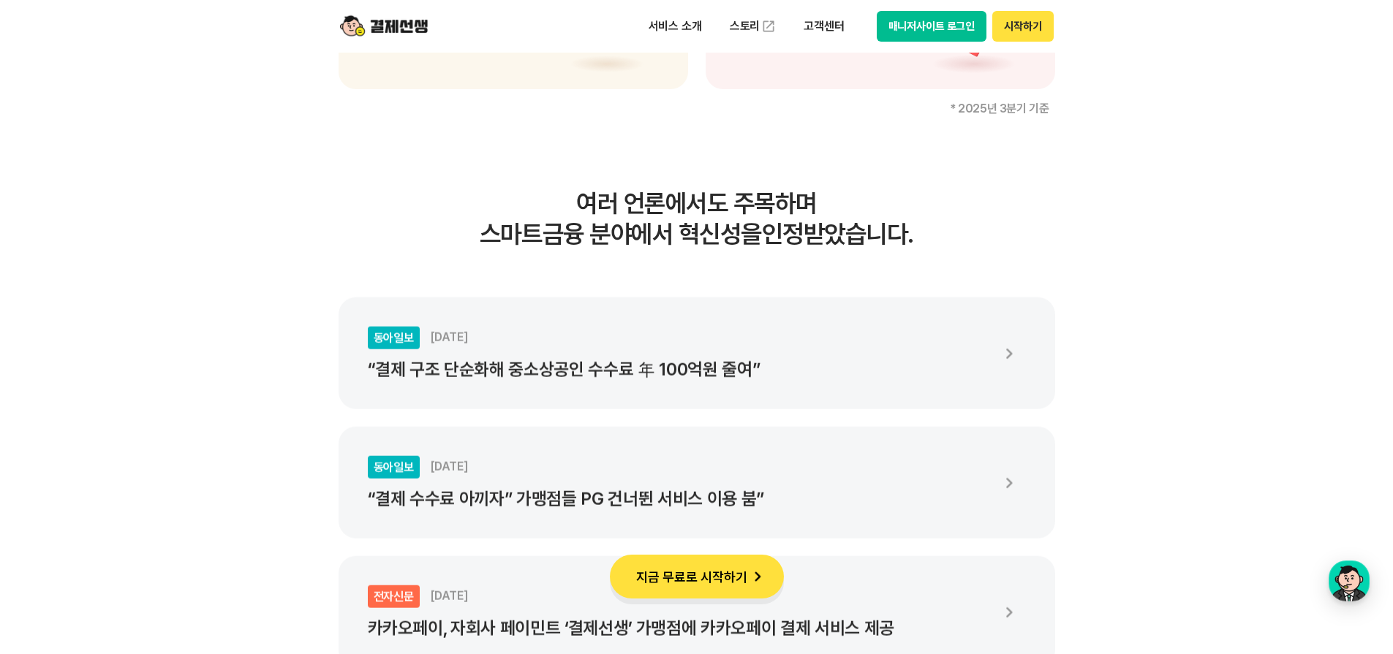
scroll to position [2559, 0]
